Goal: Task Accomplishment & Management: Complete application form

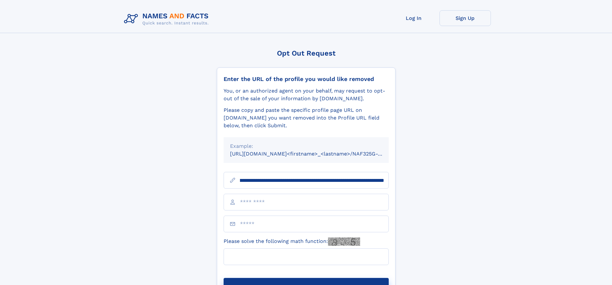
scroll to position [0, 81]
type input "**********"
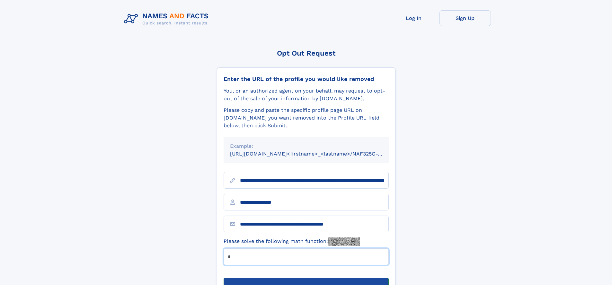
type input "*"
click at [306, 278] on button "Submit Opt Out Request" at bounding box center [306, 288] width 165 height 21
